Goal: Task Accomplishment & Management: Use online tool/utility

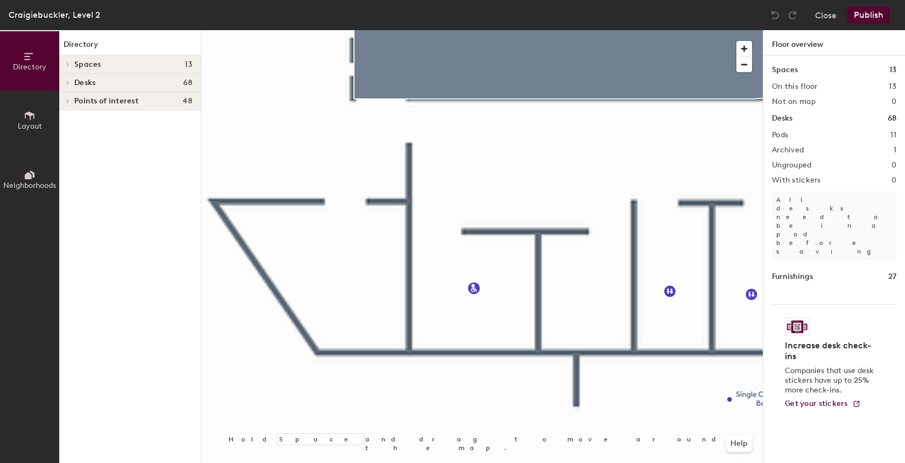
click at [29, 117] on icon at bounding box center [30, 116] width 12 height 12
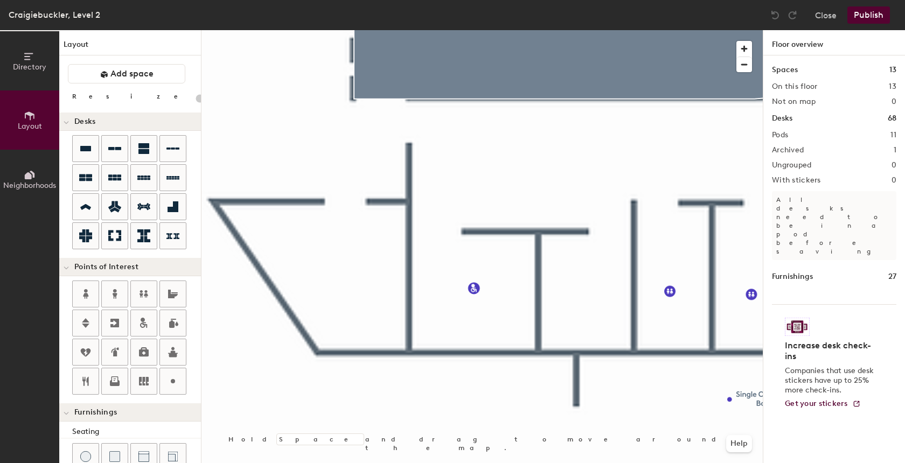
click at [575, 291] on div "Directory Layout Neighborhoods Layout Add space Resize Desks Points of Interest…" at bounding box center [452, 246] width 905 height 433
type input "20"
type input "Baby Change / WC"
click at [618, 318] on span "Done" at bounding box center [615, 316] width 32 height 18
click at [862, 16] on button "Publish" at bounding box center [868, 14] width 43 height 17
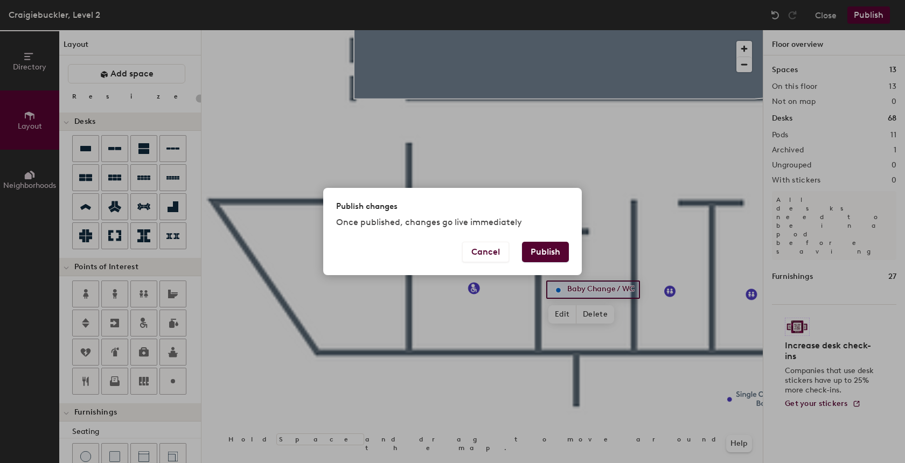
click at [539, 254] on button "Publish" at bounding box center [545, 252] width 47 height 20
type input "20"
